Goal: Task Accomplishment & Management: Use online tool/utility

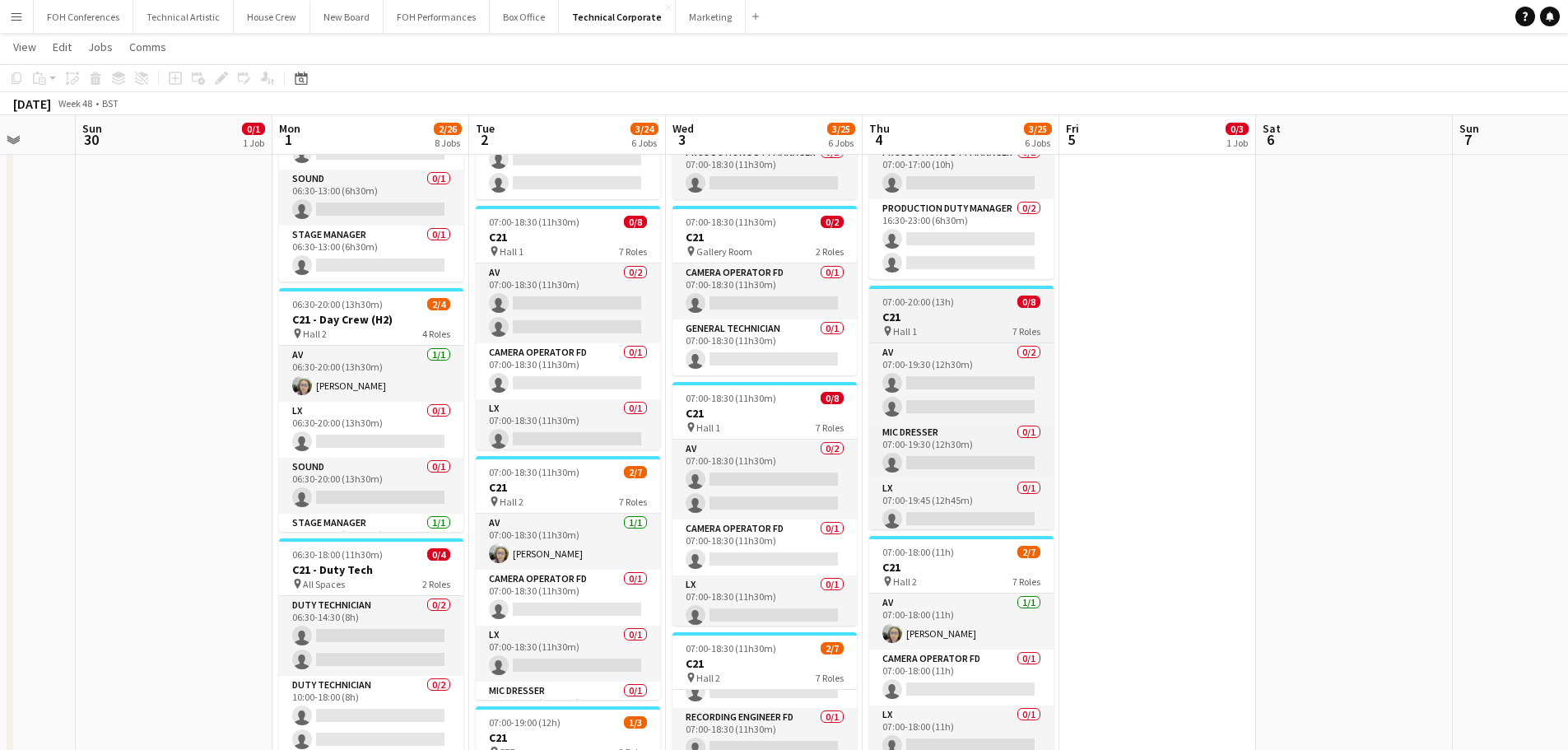
click at [944, 322] on h3 "C21" at bounding box center [961, 317] width 185 height 15
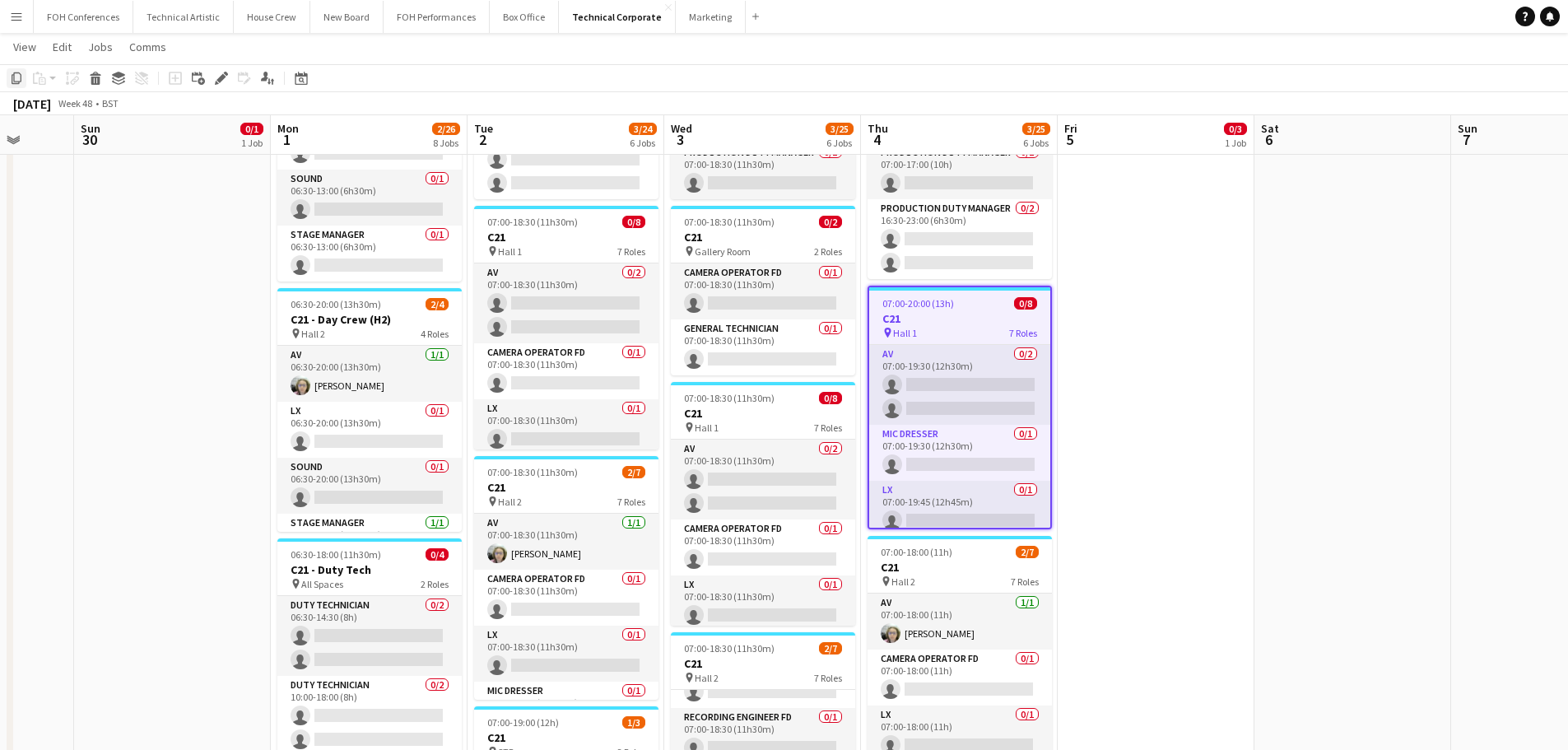
click at [18, 79] on icon "Copy" at bounding box center [17, 78] width 13 height 13
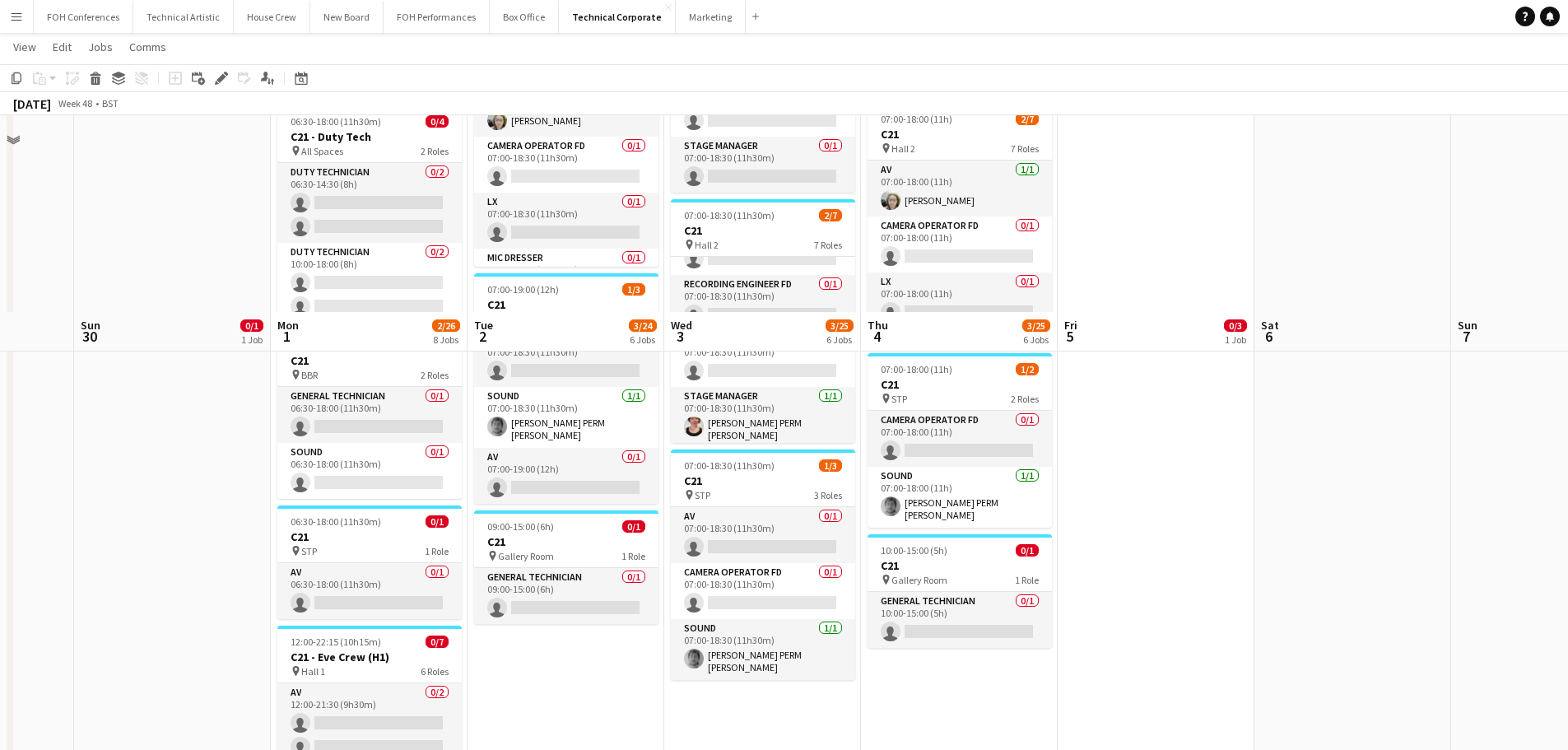
scroll to position [988, 0]
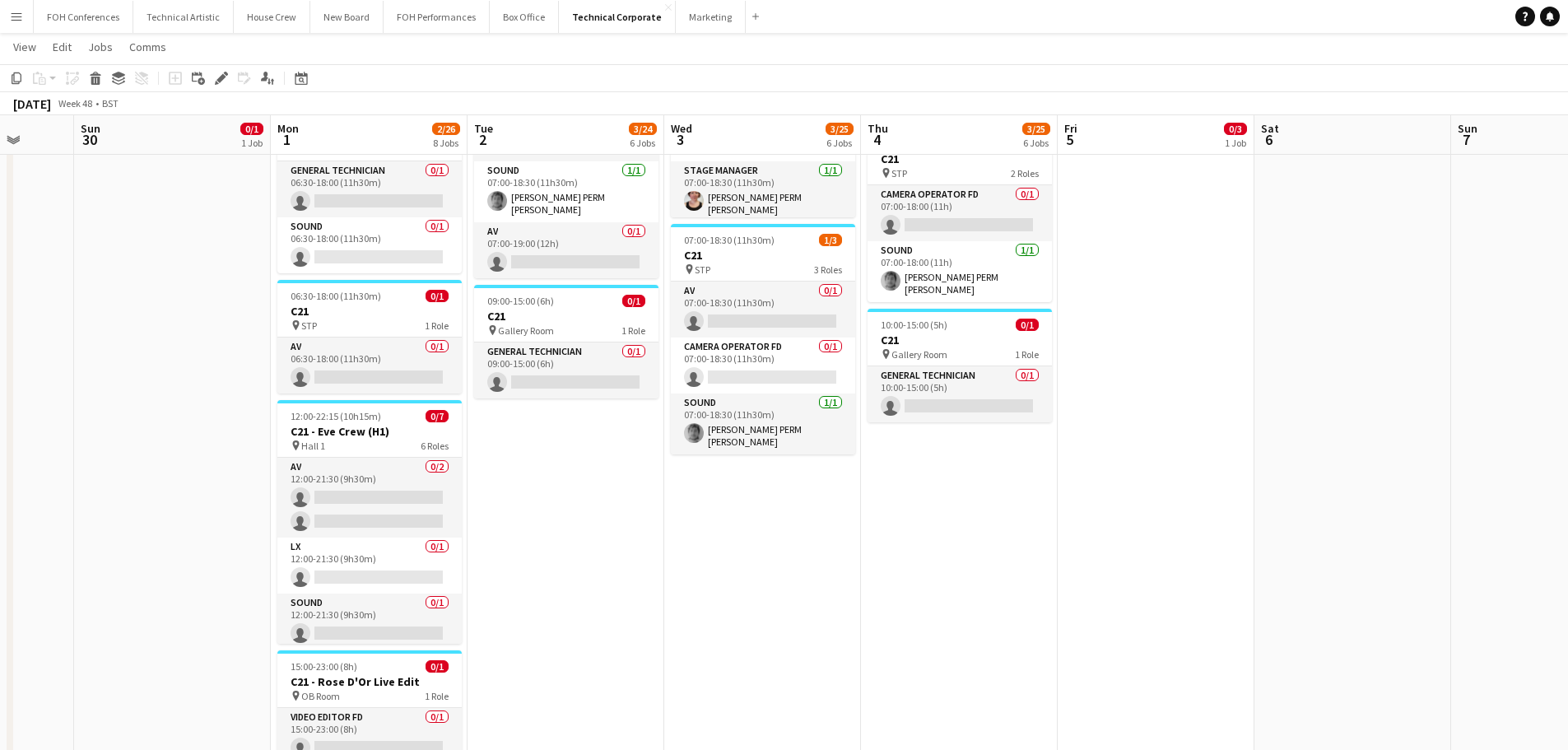
click at [838, 613] on app-date-cell "07:00-18:00 (11h) 0/4 C21 - Duty Tech pin All Spaces 2 Roles Duty Technician 0/…" at bounding box center [762, 8] width 196 height 1621
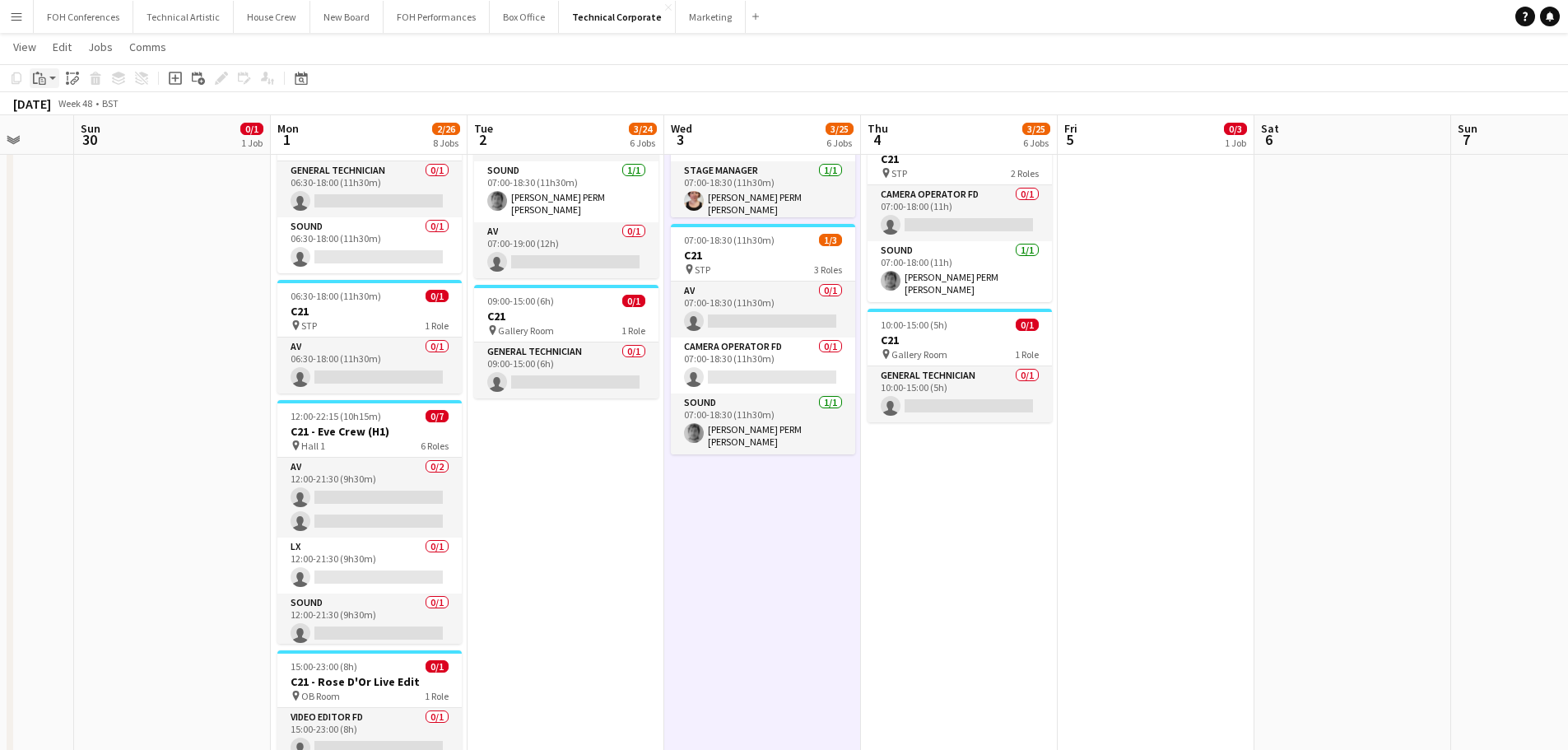
click at [34, 82] on icon at bounding box center [35, 78] width 5 height 11
click at [95, 108] on link "Paste Ctrl+V" at bounding box center [121, 110] width 155 height 15
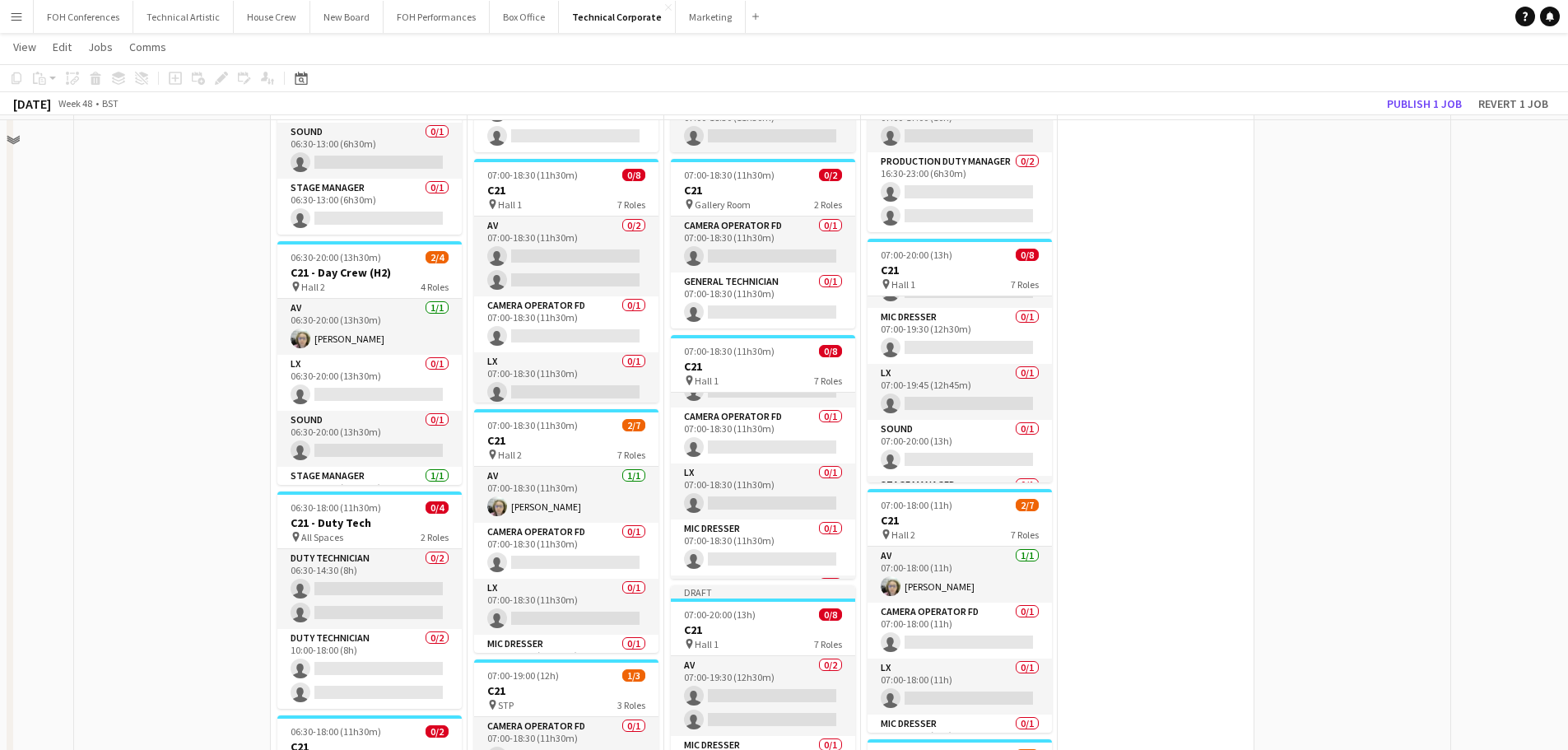
scroll to position [411, 0]
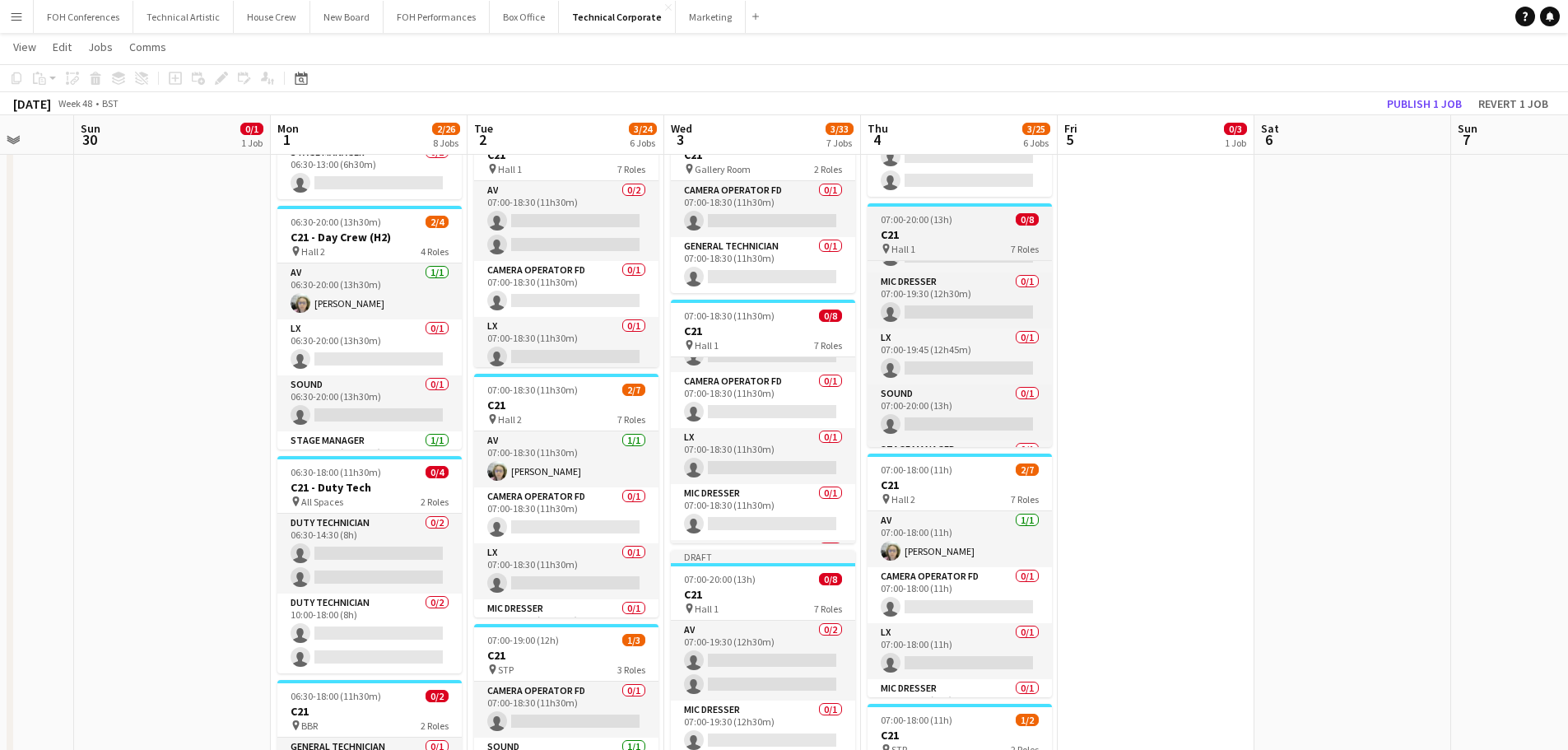
click at [934, 241] on h3 "C21" at bounding box center [959, 235] width 185 height 15
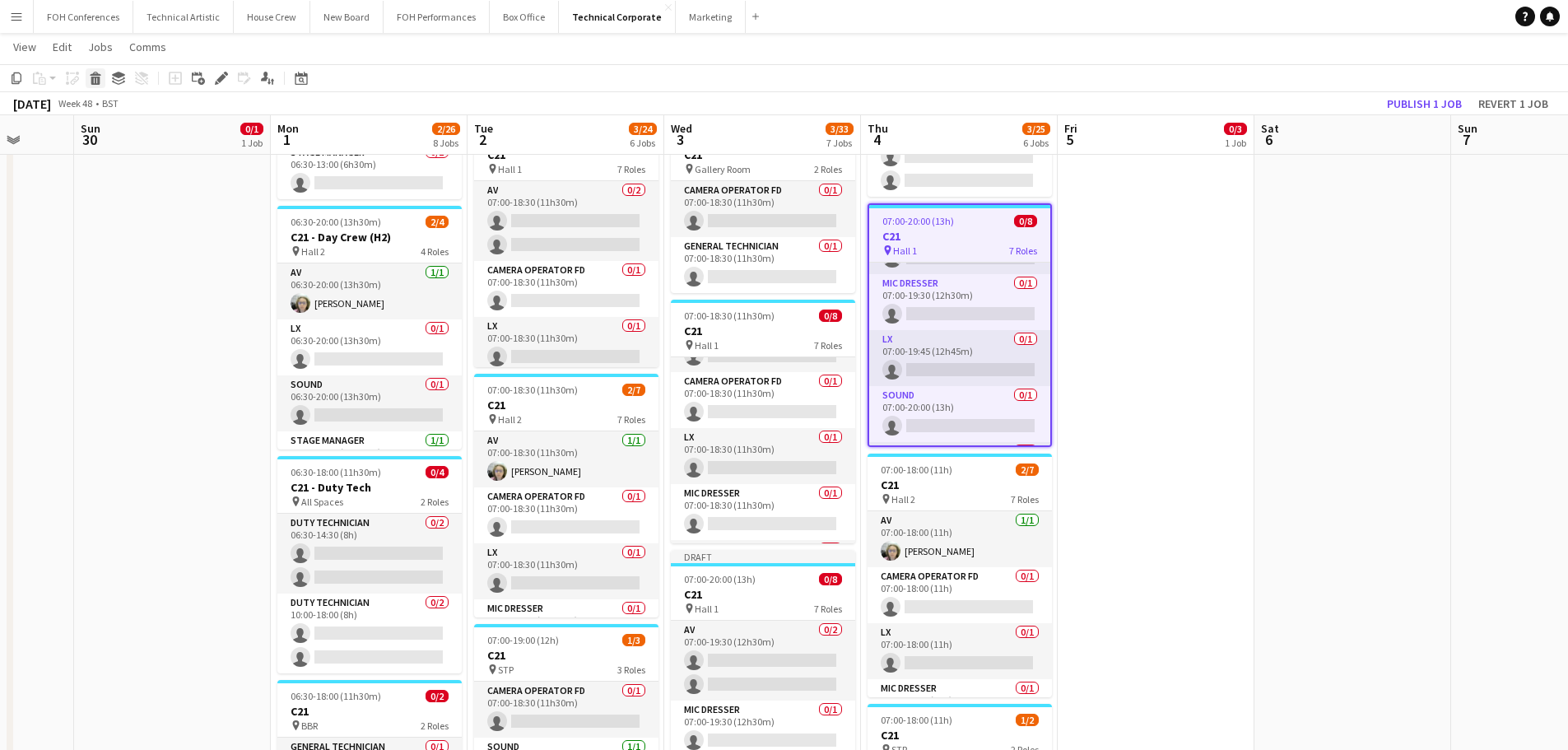
click at [101, 80] on icon "Delete" at bounding box center [95, 78] width 13 height 13
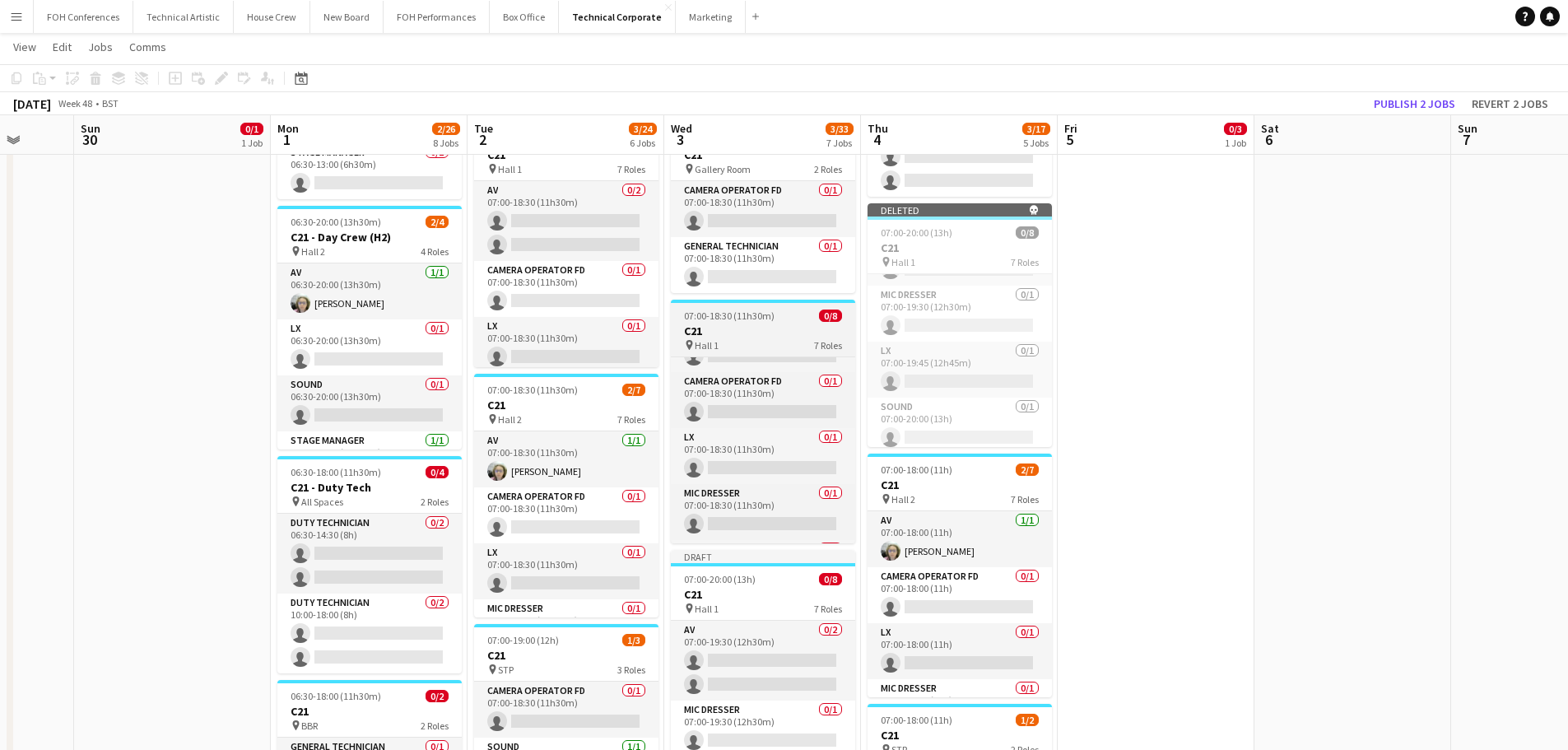
click at [761, 327] on h3 "C21" at bounding box center [763, 331] width 185 height 15
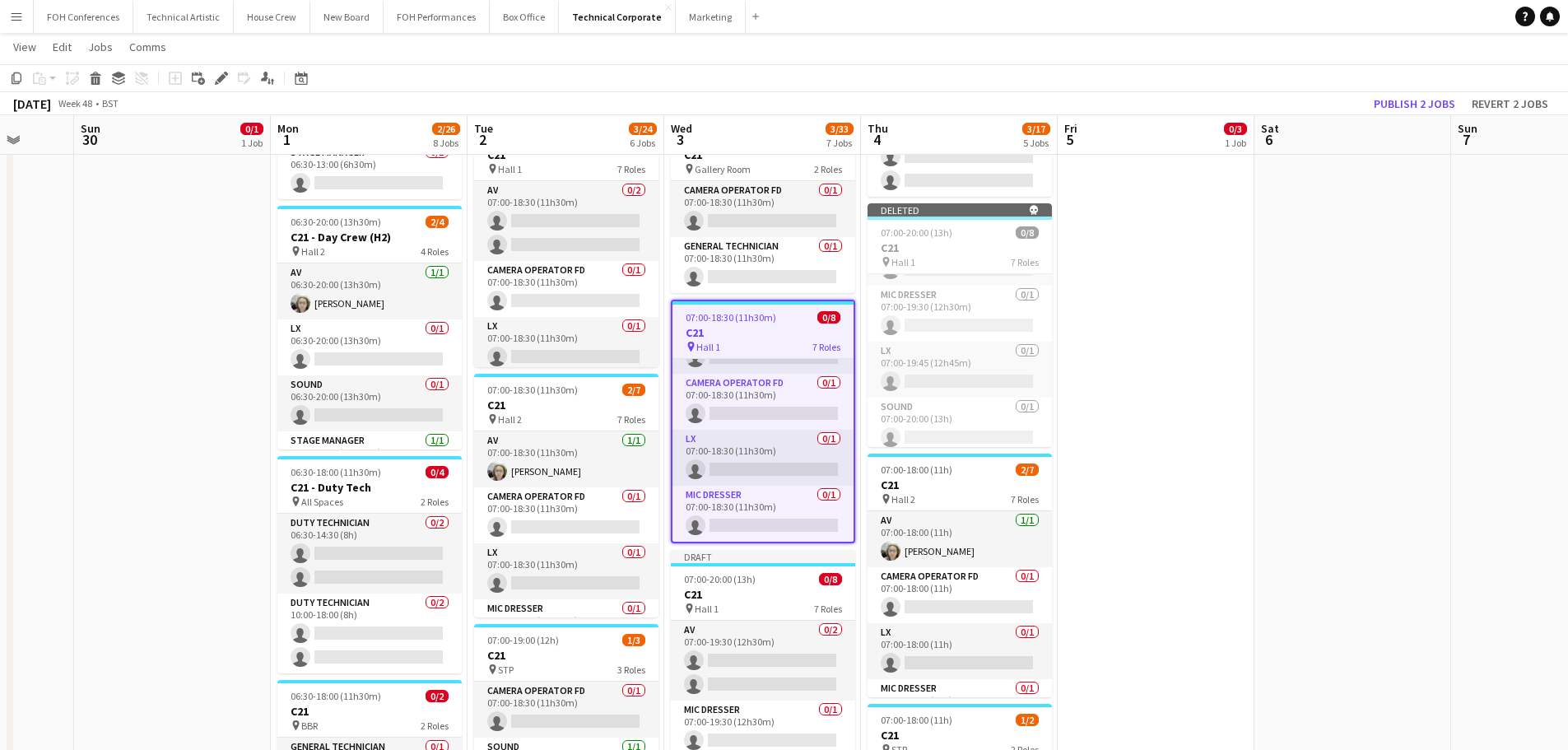
scroll to position [0, 518]
click at [18, 83] on icon "Copy" at bounding box center [17, 78] width 13 height 13
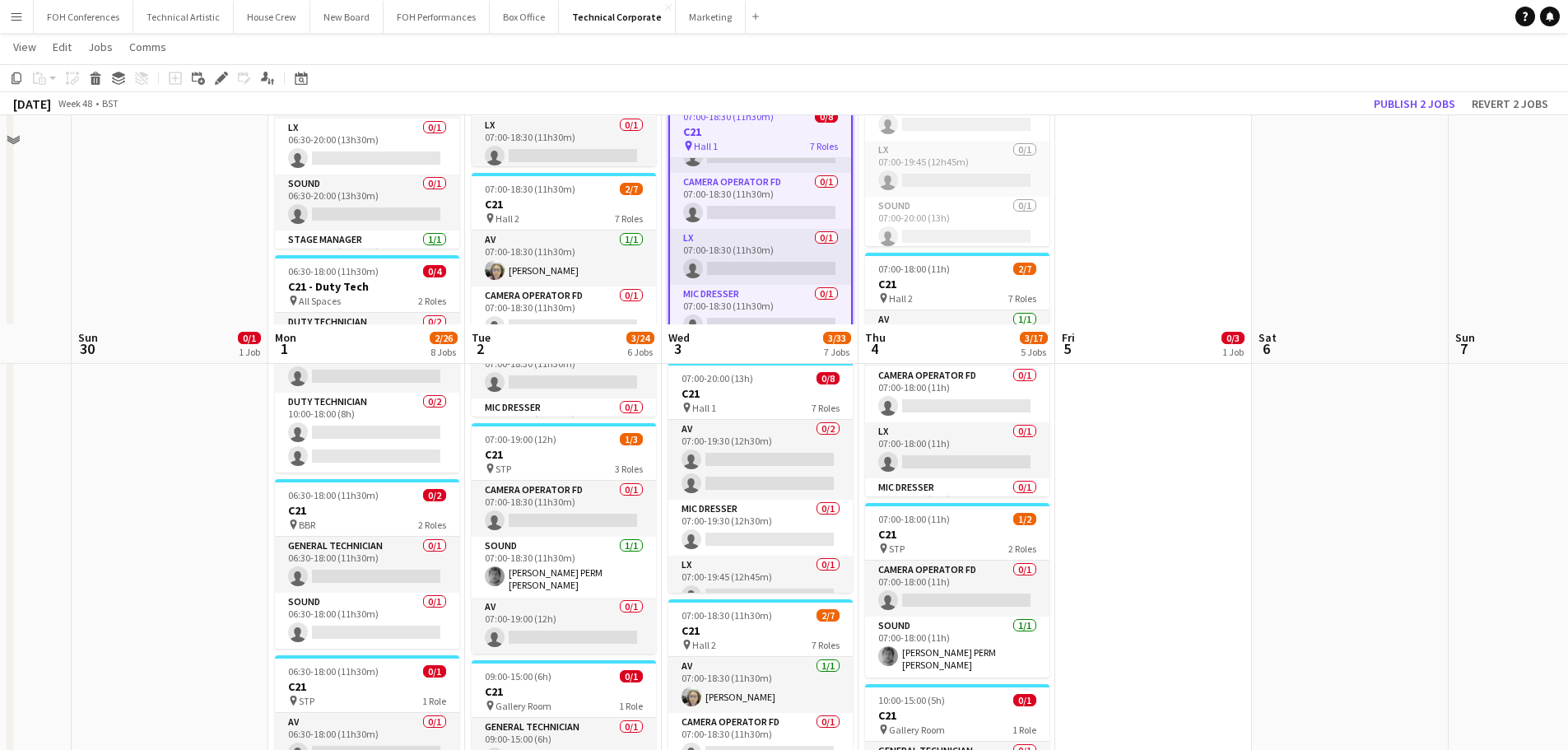
scroll to position [823, 0]
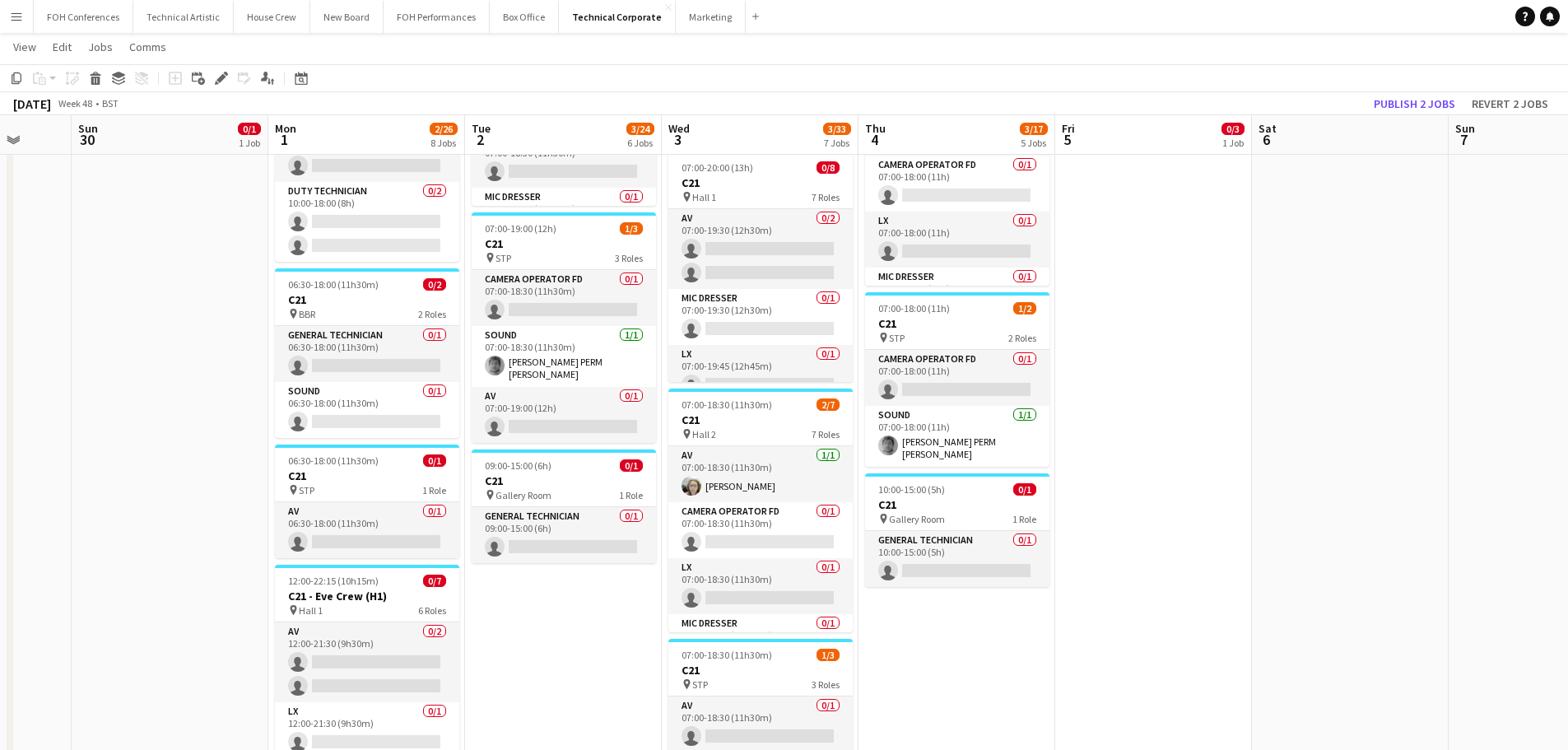
click at [996, 691] on app-date-cell "07:00-19:00 (12h) 0/4 C21 - Duty Tech pin All Spaces 2 Roles Duty Technician 0/…" at bounding box center [956, 172] width 196 height 1621
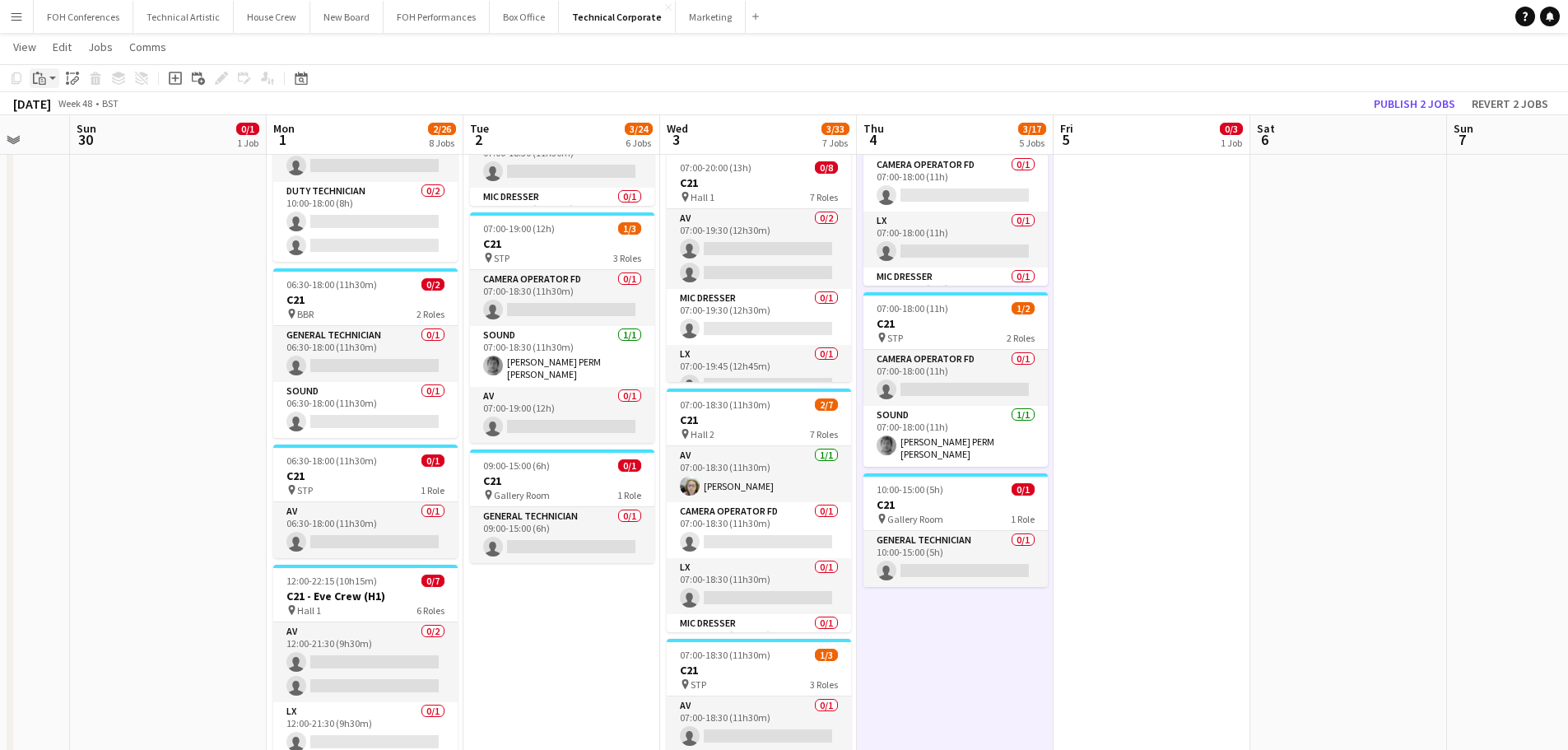
click at [42, 80] on icon "Paste" at bounding box center [40, 78] width 13 height 13
click at [52, 110] on link "Paste Ctrl+V" at bounding box center [121, 110] width 155 height 15
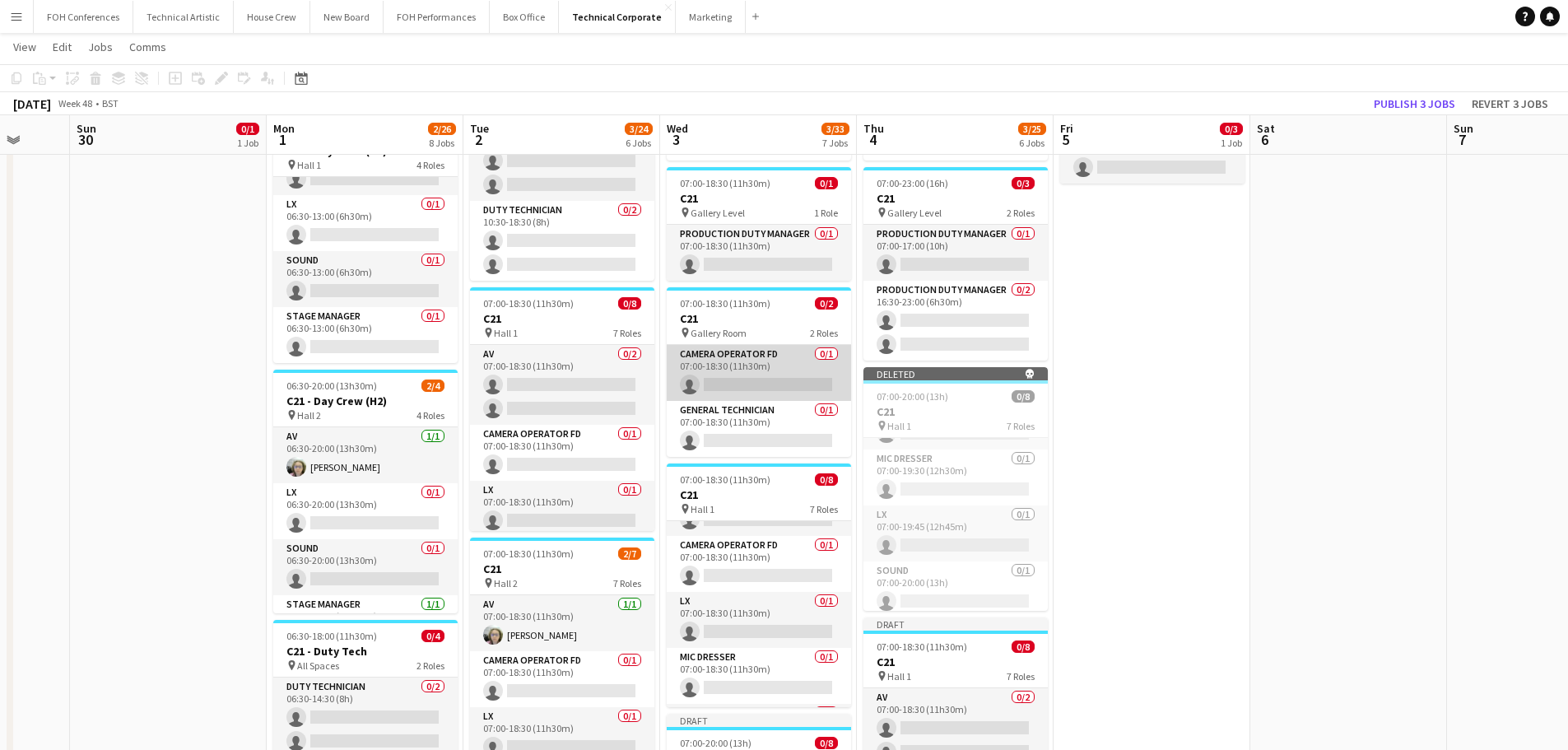
scroll to position [0, 0]
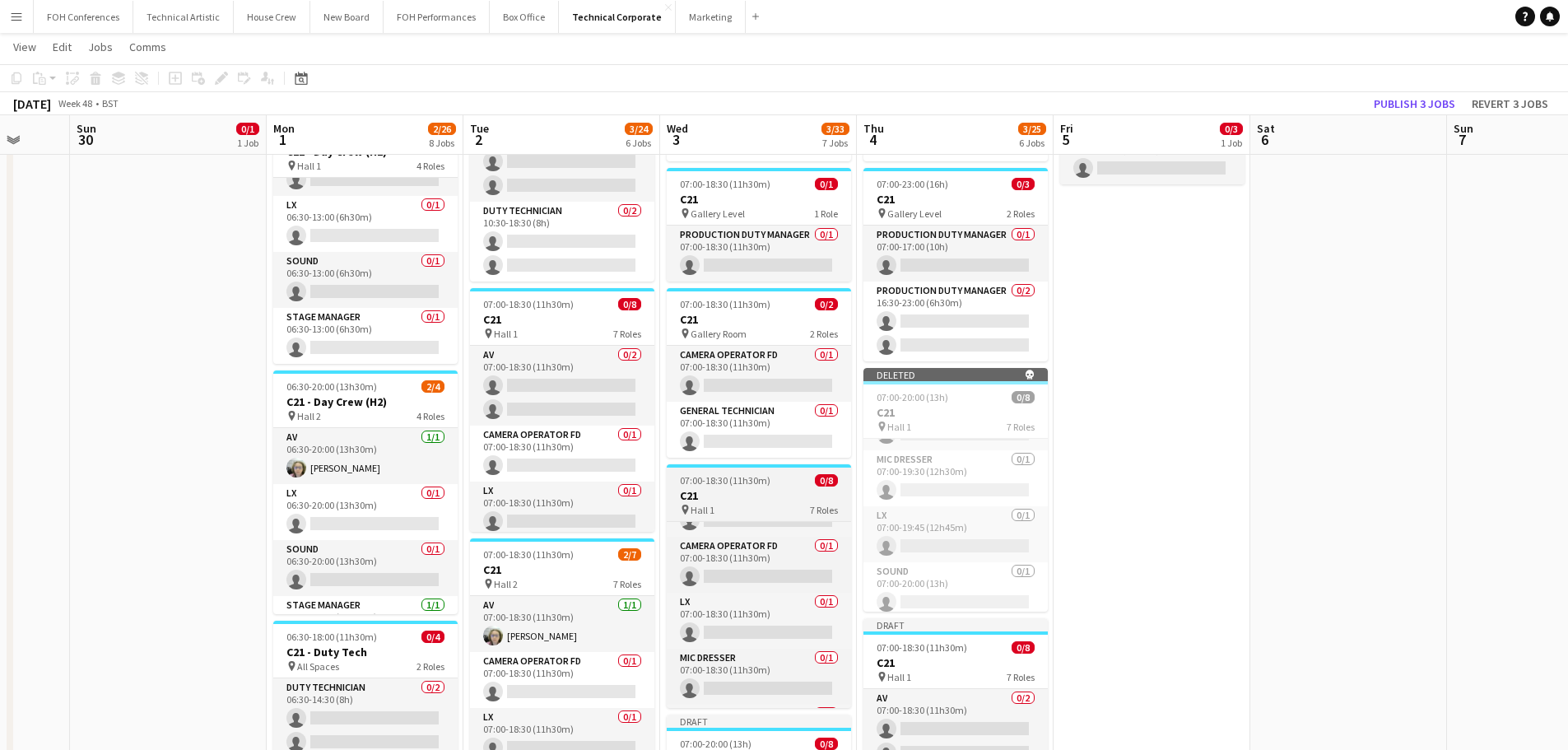
click at [755, 494] on h3 "C21" at bounding box center [758, 496] width 185 height 15
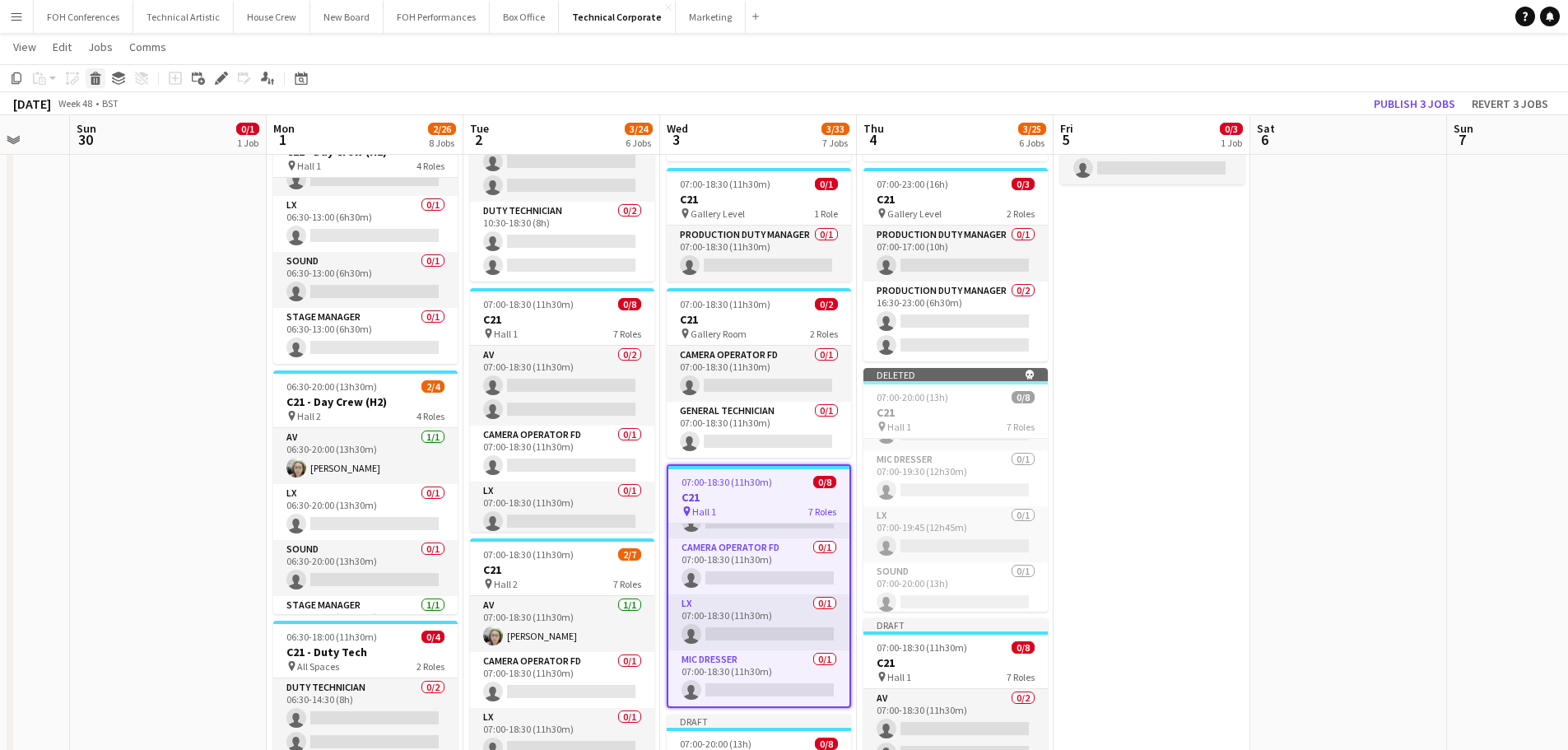
click at [95, 77] on icon at bounding box center [95, 81] width 9 height 8
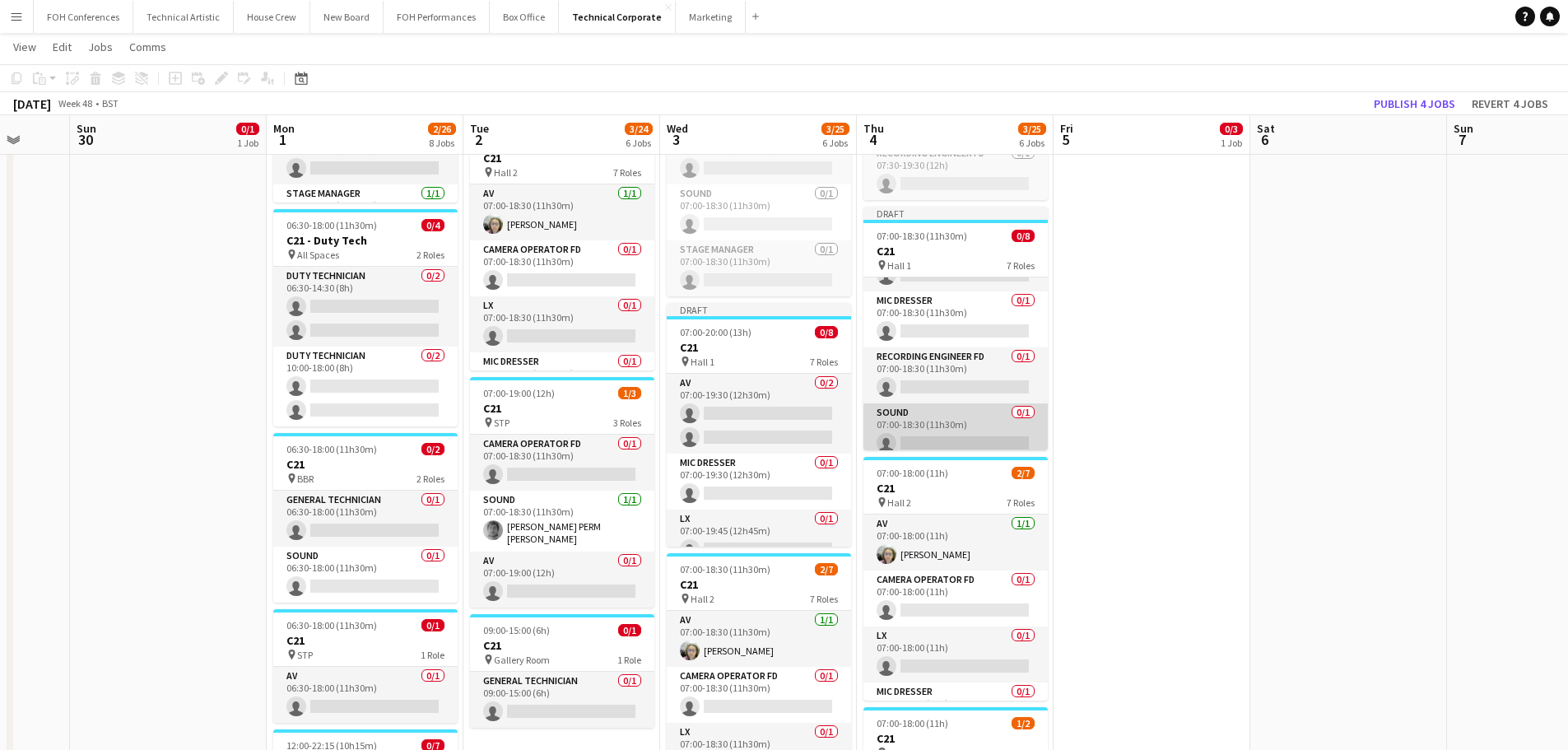
scroll to position [67, 0]
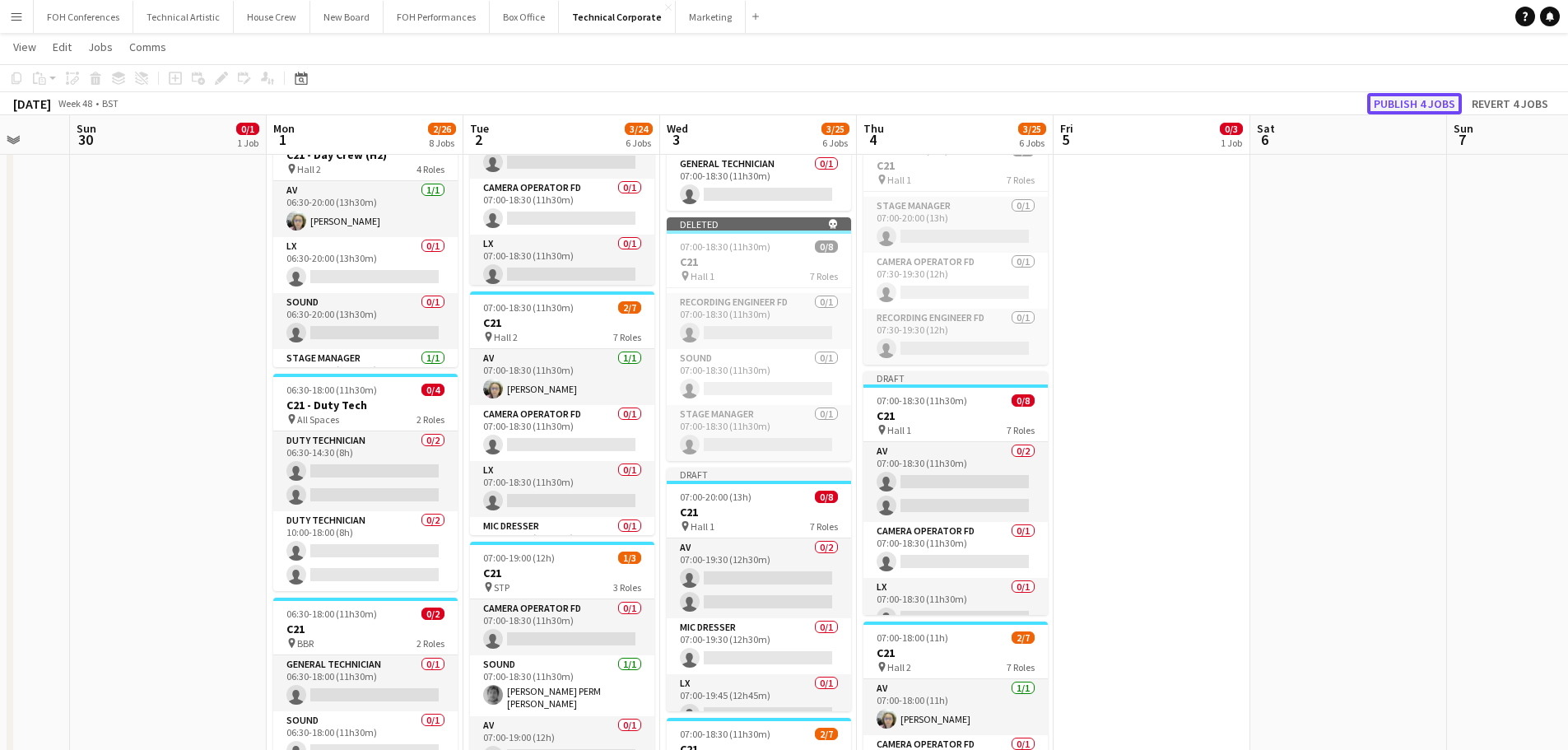
click at [1420, 105] on button "Publish 4 jobs" at bounding box center [1414, 103] width 94 height 21
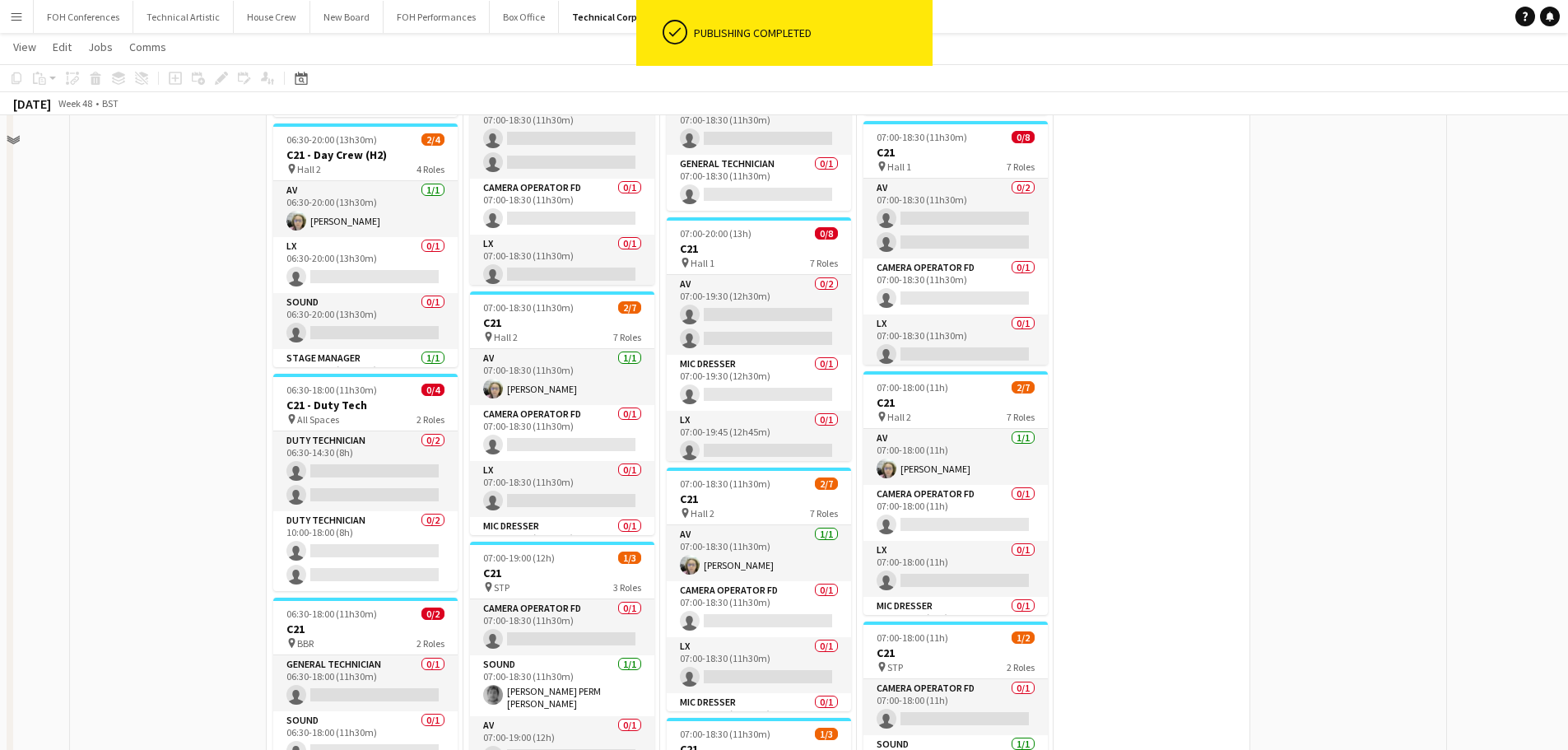
scroll to position [247, 0]
